Goal: Find specific page/section: Find specific page/section

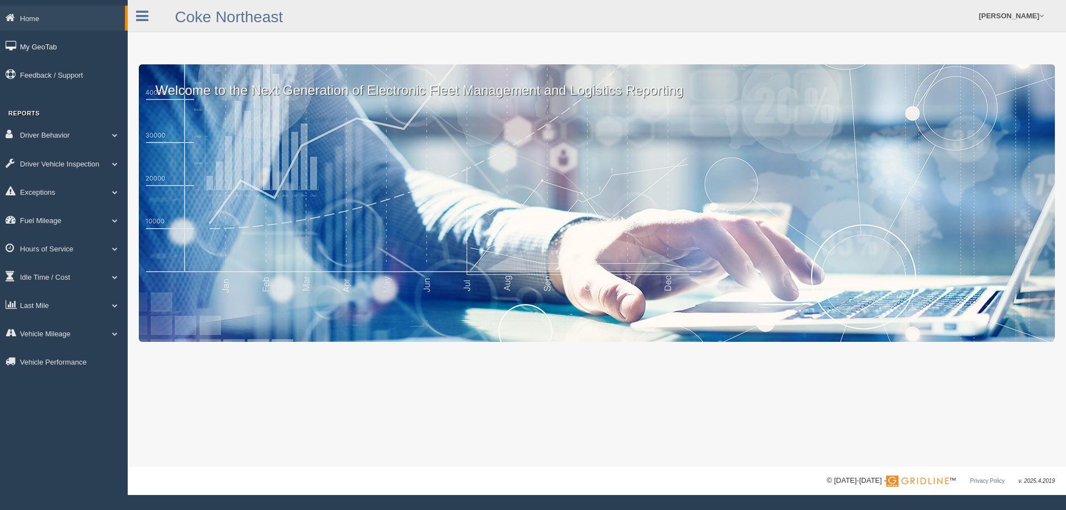
click at [29, 38] on link "My GeoTab" at bounding box center [64, 46] width 128 height 25
click at [73, 195] on link "Exceptions" at bounding box center [64, 191] width 128 height 25
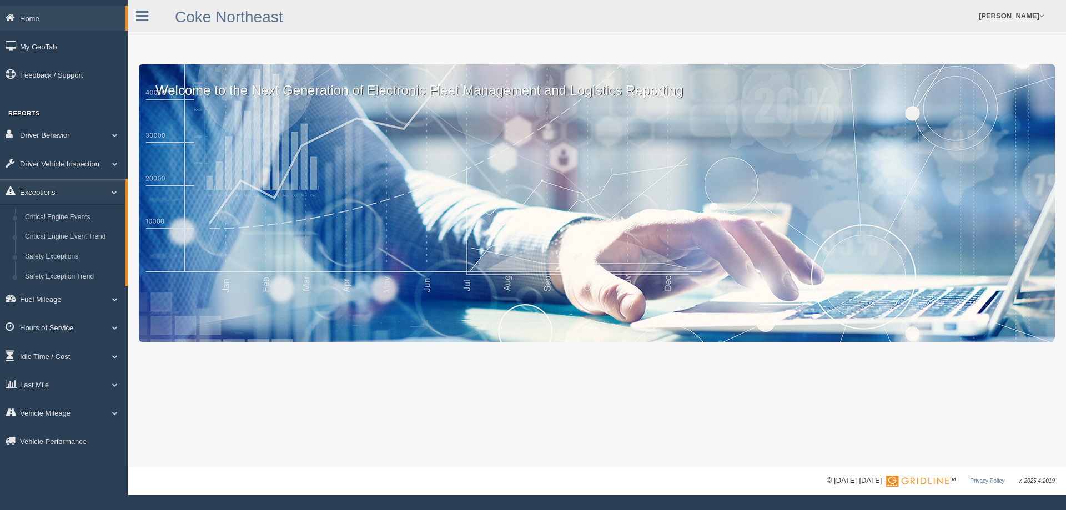
click at [69, 193] on link "Exceptions" at bounding box center [62, 191] width 125 height 25
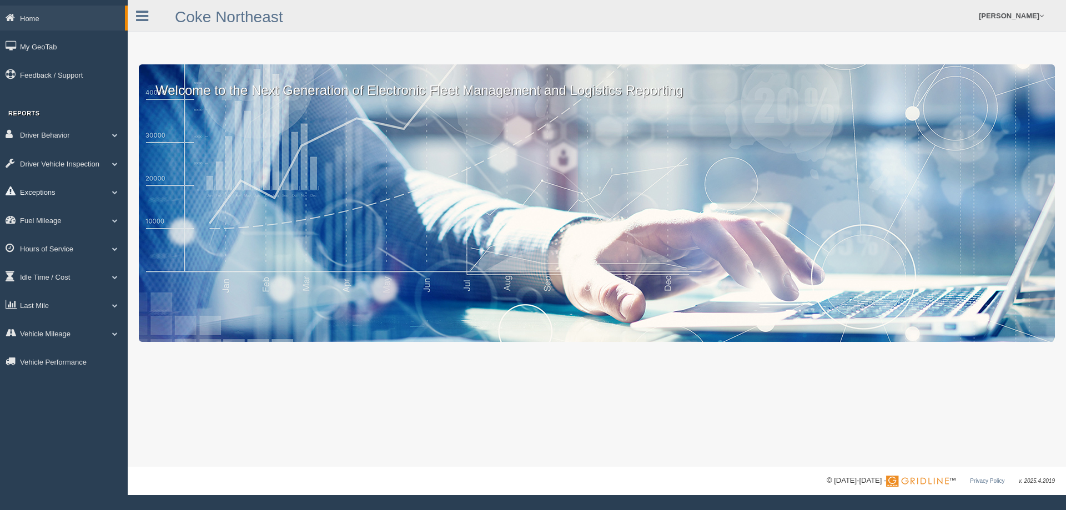
click at [61, 194] on link "Exceptions" at bounding box center [64, 191] width 128 height 25
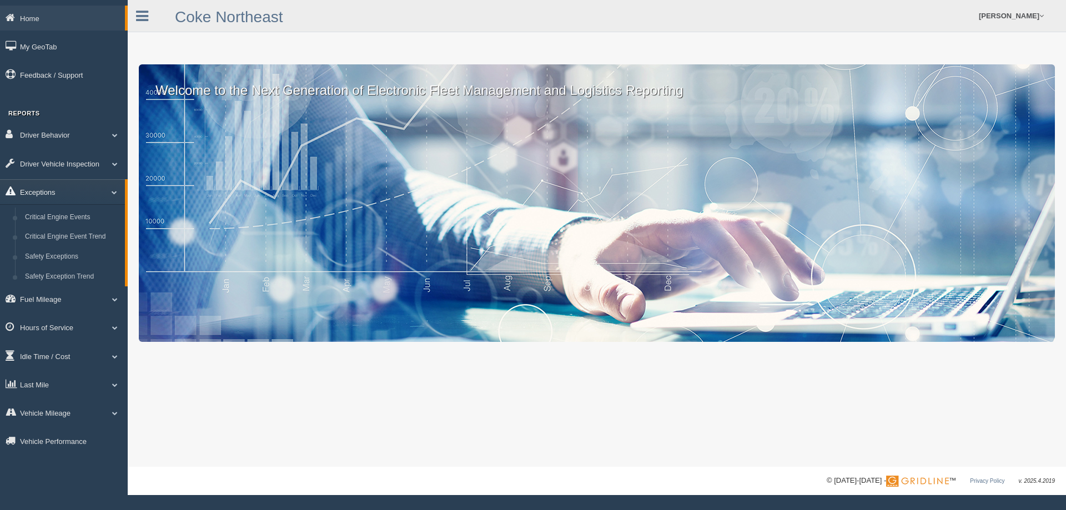
click at [44, 185] on link "Exceptions" at bounding box center [62, 191] width 125 height 25
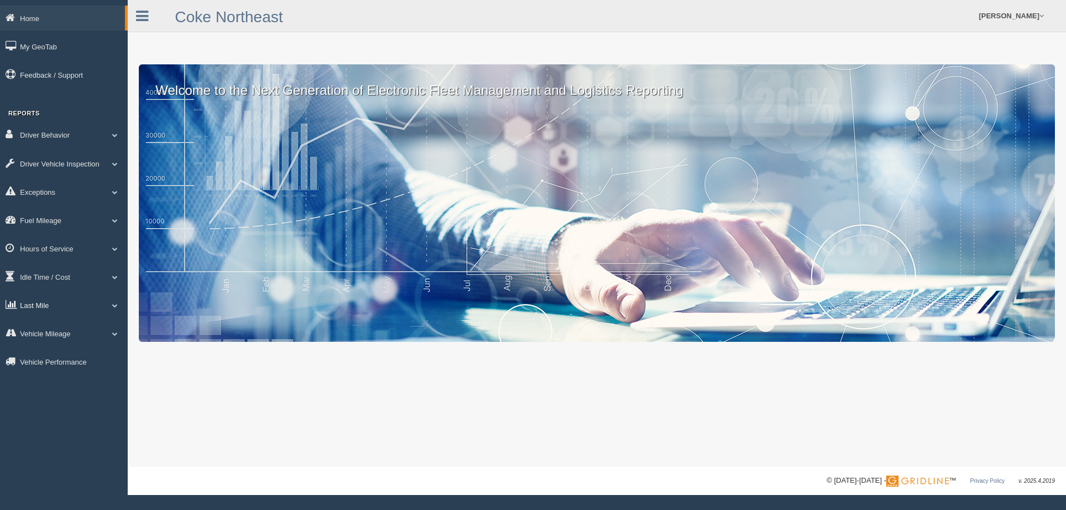
click at [32, 296] on link "Last Mile" at bounding box center [64, 305] width 128 height 25
click at [67, 348] on link "Zone Editor" at bounding box center [72, 351] width 105 height 20
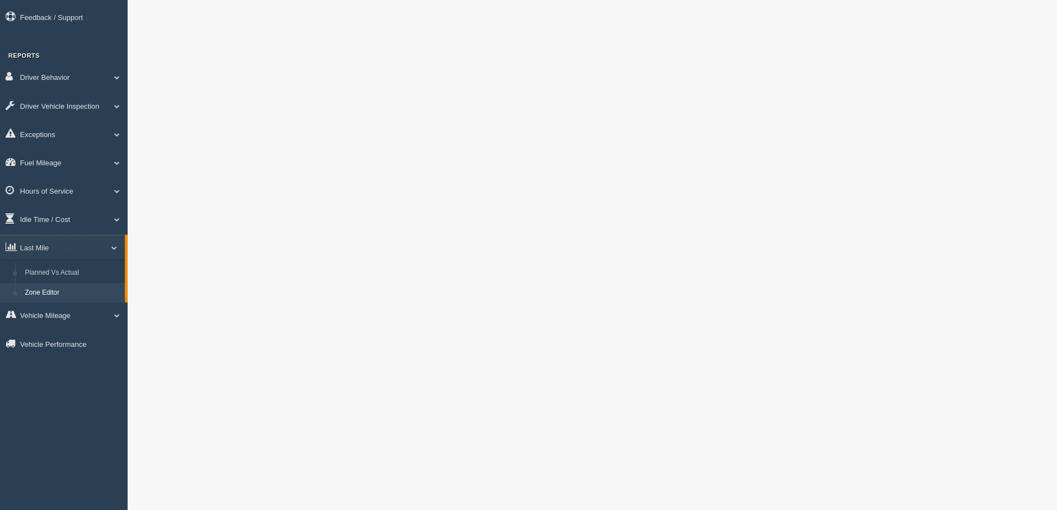
scroll to position [56, 0]
